Goal: Task Accomplishment & Management: Use online tool/utility

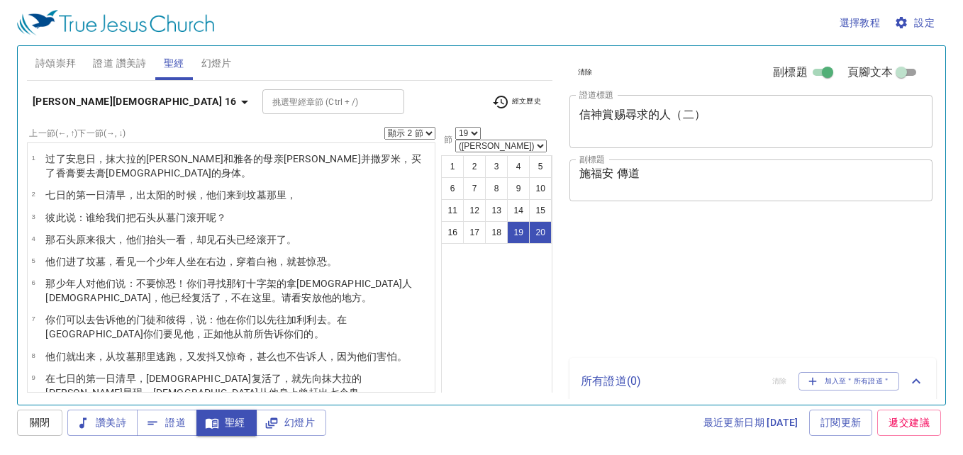
select select "2"
select select "19"
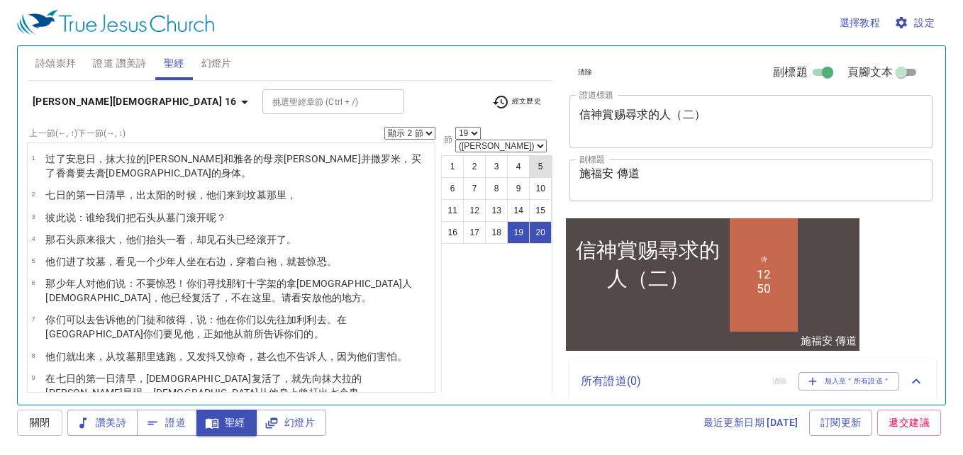
click at [614, 174] on textarea "施福安 傳道" at bounding box center [750, 180] width 343 height 27
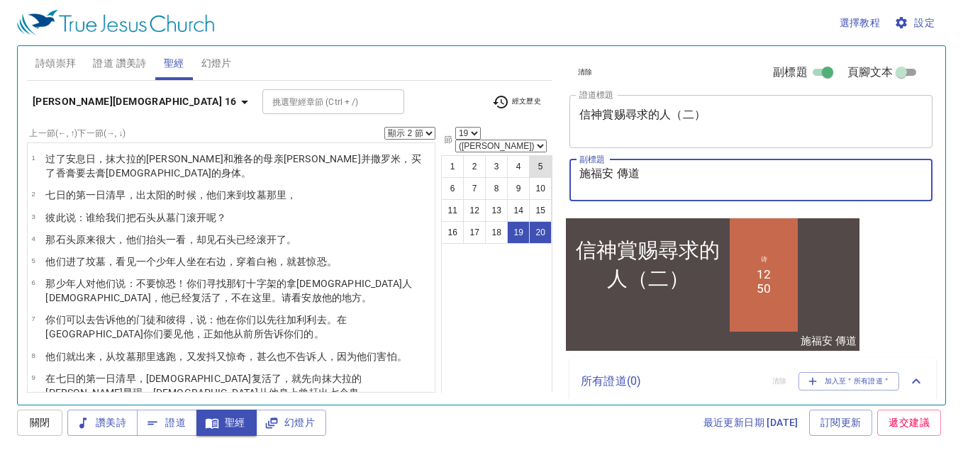
scroll to position [276, 0]
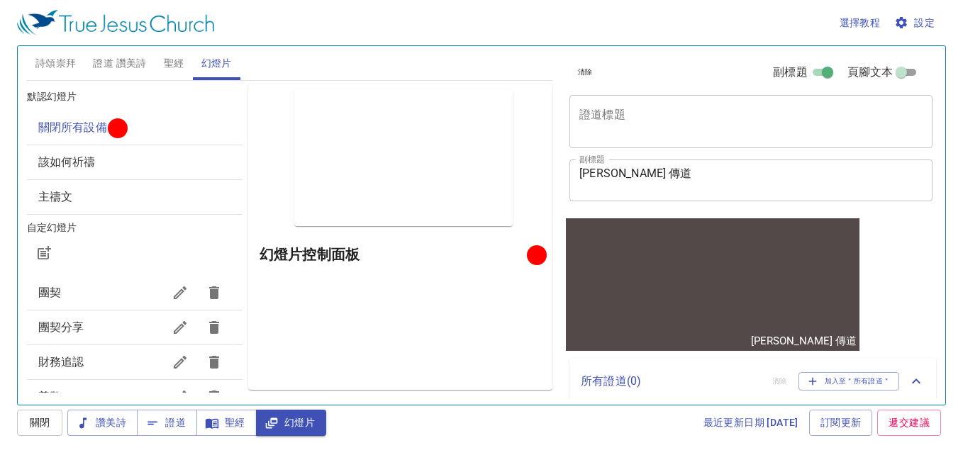
click at [58, 59] on span "詩頌崇拜" at bounding box center [55, 64] width 41 height 18
click at [63, 65] on span "詩頌崇拜" at bounding box center [55, 64] width 41 height 18
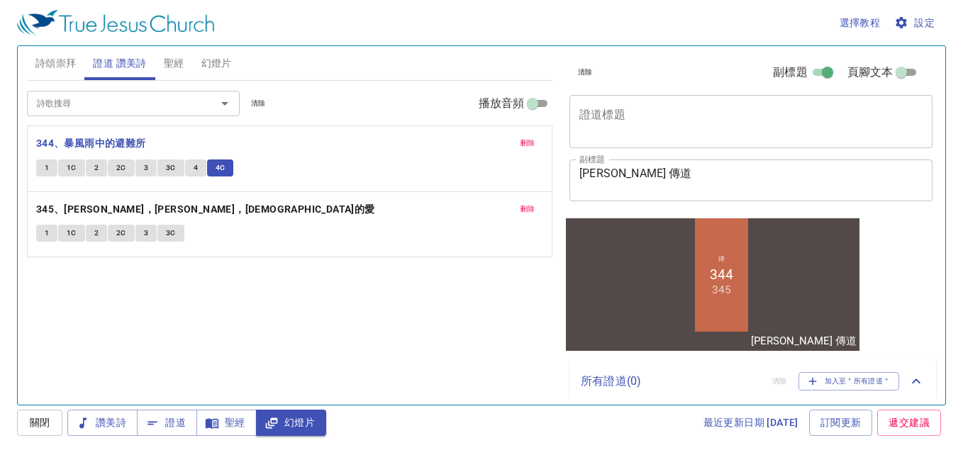
click at [228, 167] on button "4C" at bounding box center [220, 167] width 27 height 17
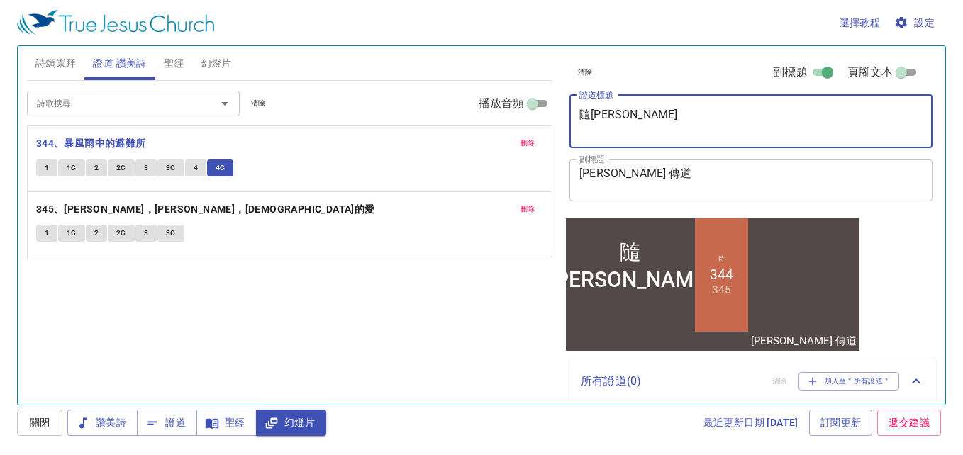
type textarea "隨ch"
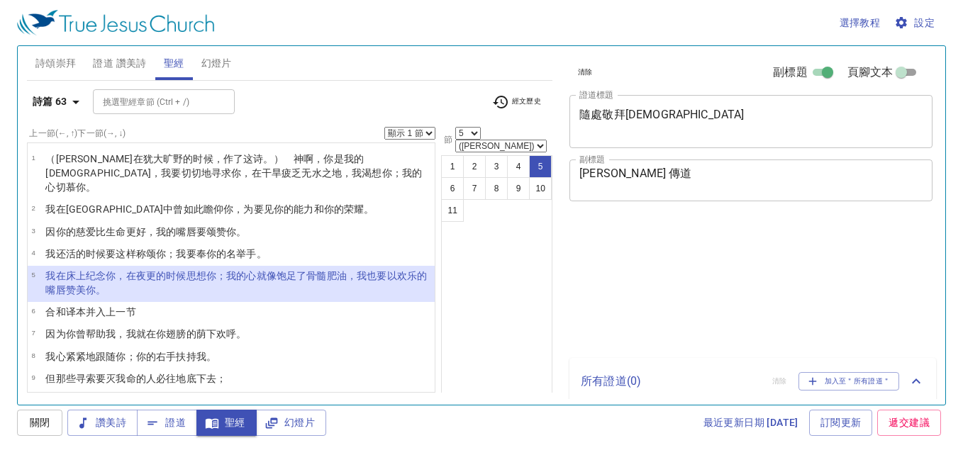
select select "5"
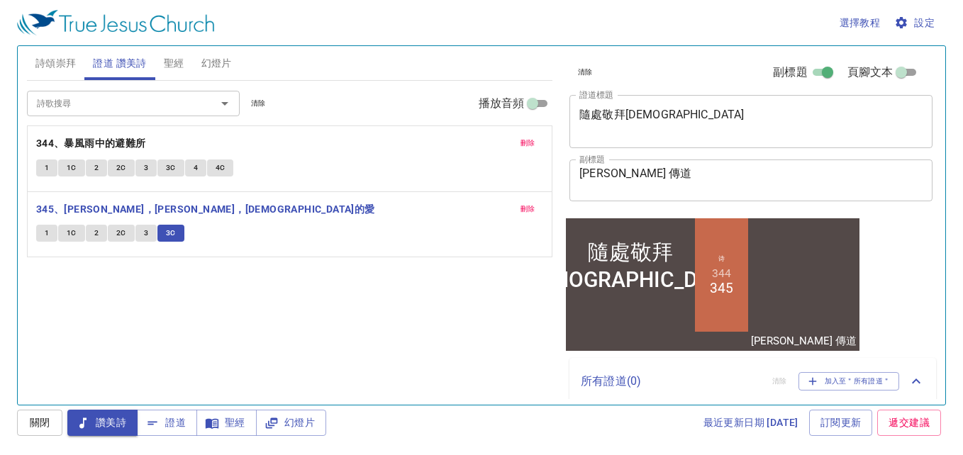
scroll to position [51, 0]
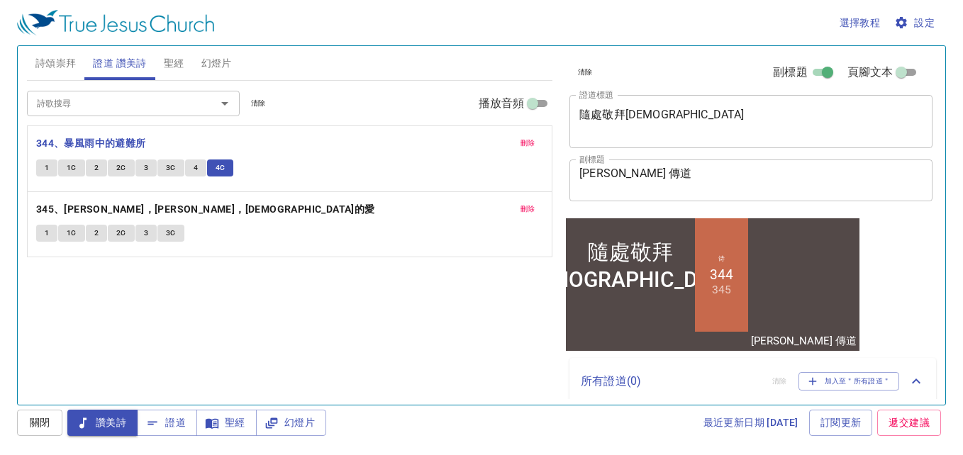
scroll to position [51, 0]
